Goal: Information Seeking & Learning: Find specific fact

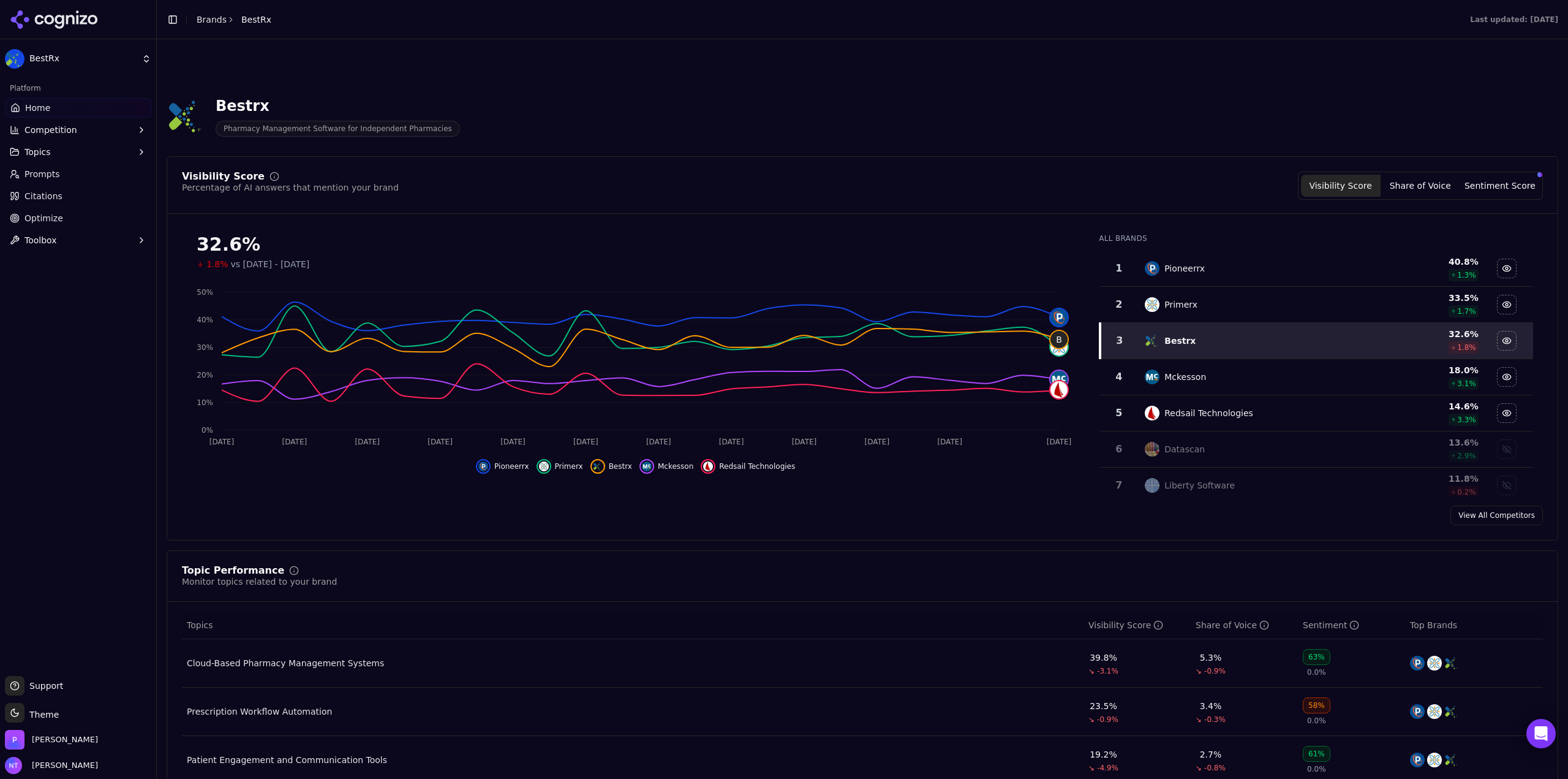
scroll to position [552, 0]
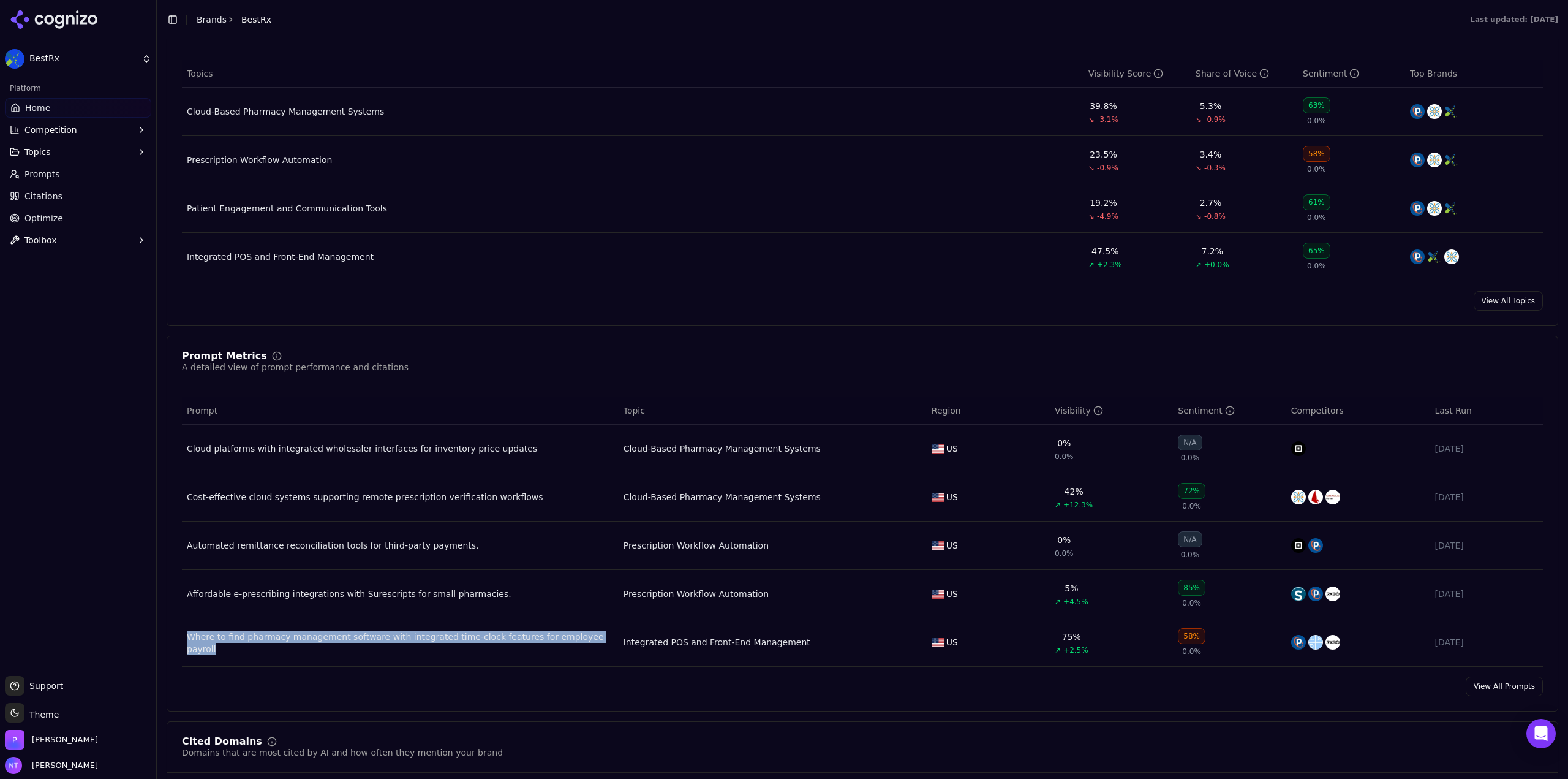
drag, startPoint x: 606, startPoint y: 650, endPoint x: 184, endPoint y: 651, distance: 422.0
click at [184, 651] on td "Where to find pharmacy management software with integrated time-clock features …" at bounding box center [400, 642] width 436 height 49
copy div "Where to find pharmacy management software with integrated time-clock features …"
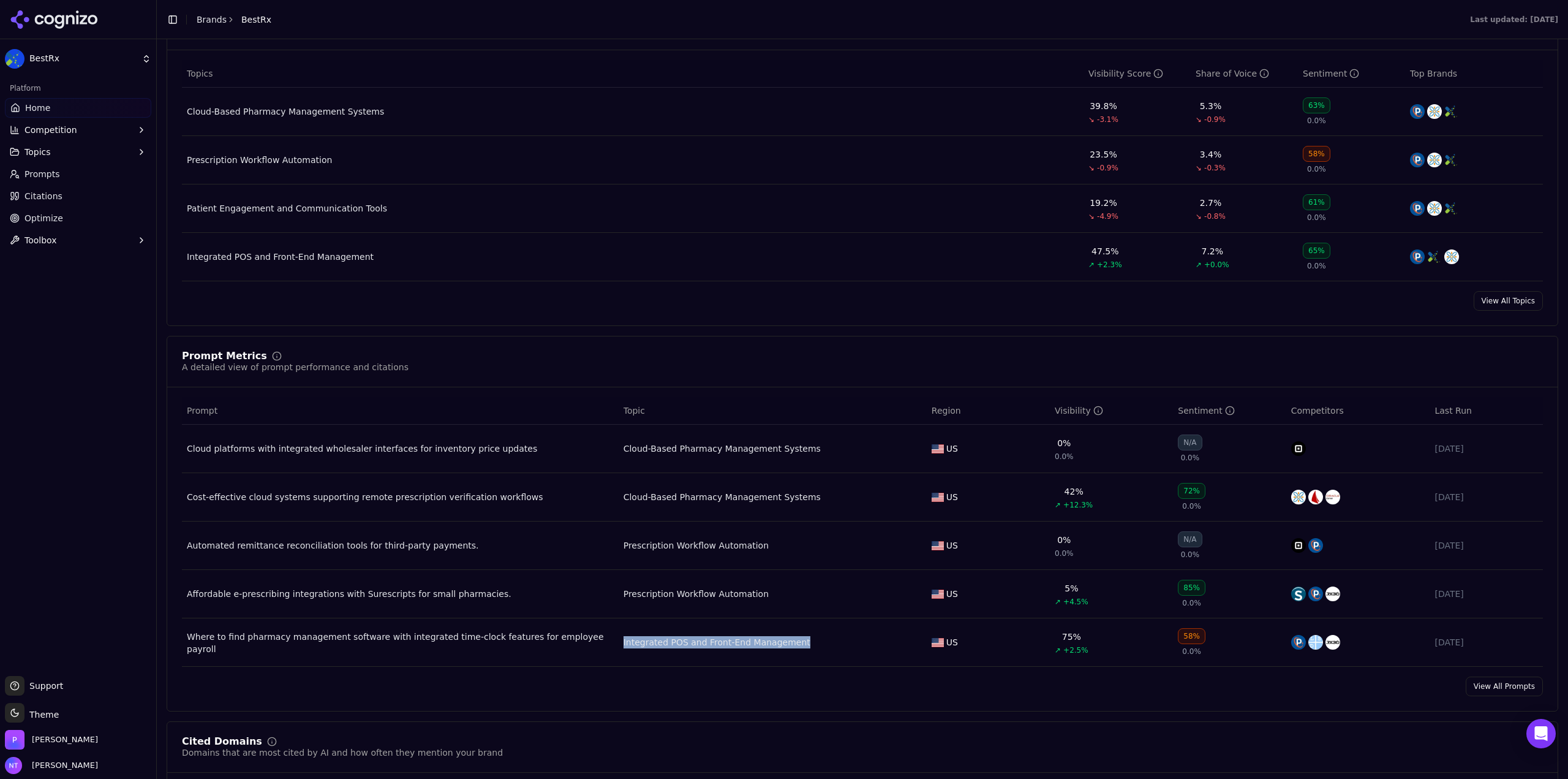
drag, startPoint x: 837, startPoint y: 644, endPoint x: 612, endPoint y: 645, distance: 225.0
click at [612, 645] on tr "Where to find pharmacy management software with integrated time-clock features …" at bounding box center [862, 642] width 1361 height 49
copy tr "Integrated POS and Front-End Management"
click at [422, 656] on td "Where to find pharmacy management software with integrated time-clock features …" at bounding box center [400, 642] width 436 height 49
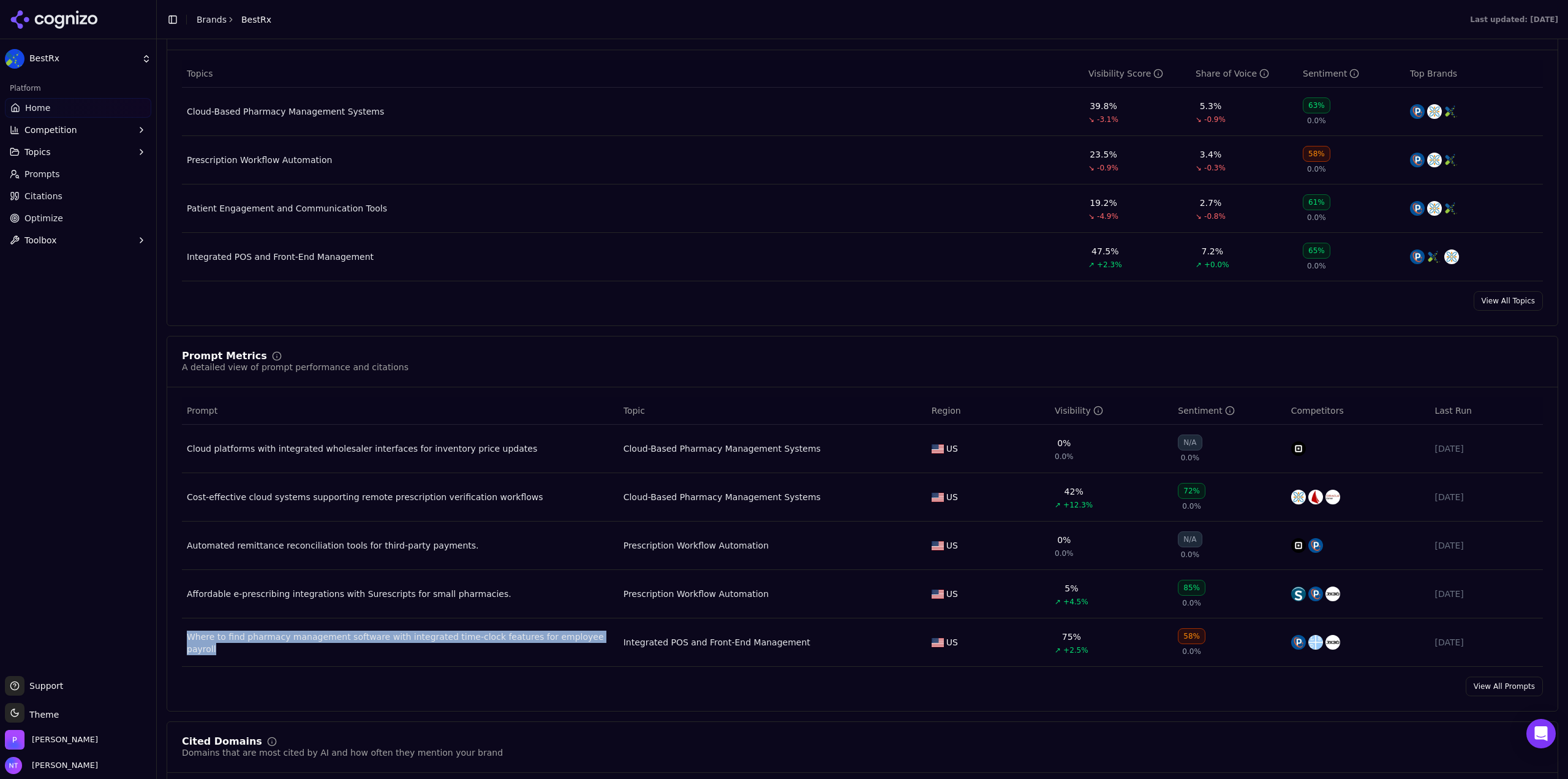
drag, startPoint x: 596, startPoint y: 658, endPoint x: 188, endPoint y: 646, distance: 408.2
click at [188, 646] on td "Where to find pharmacy management software with integrated time-clock features …" at bounding box center [400, 642] width 436 height 49
copy div "Where to find pharmacy management software with integrated time-clock features …"
